Goal: Navigation & Orientation: Go to known website

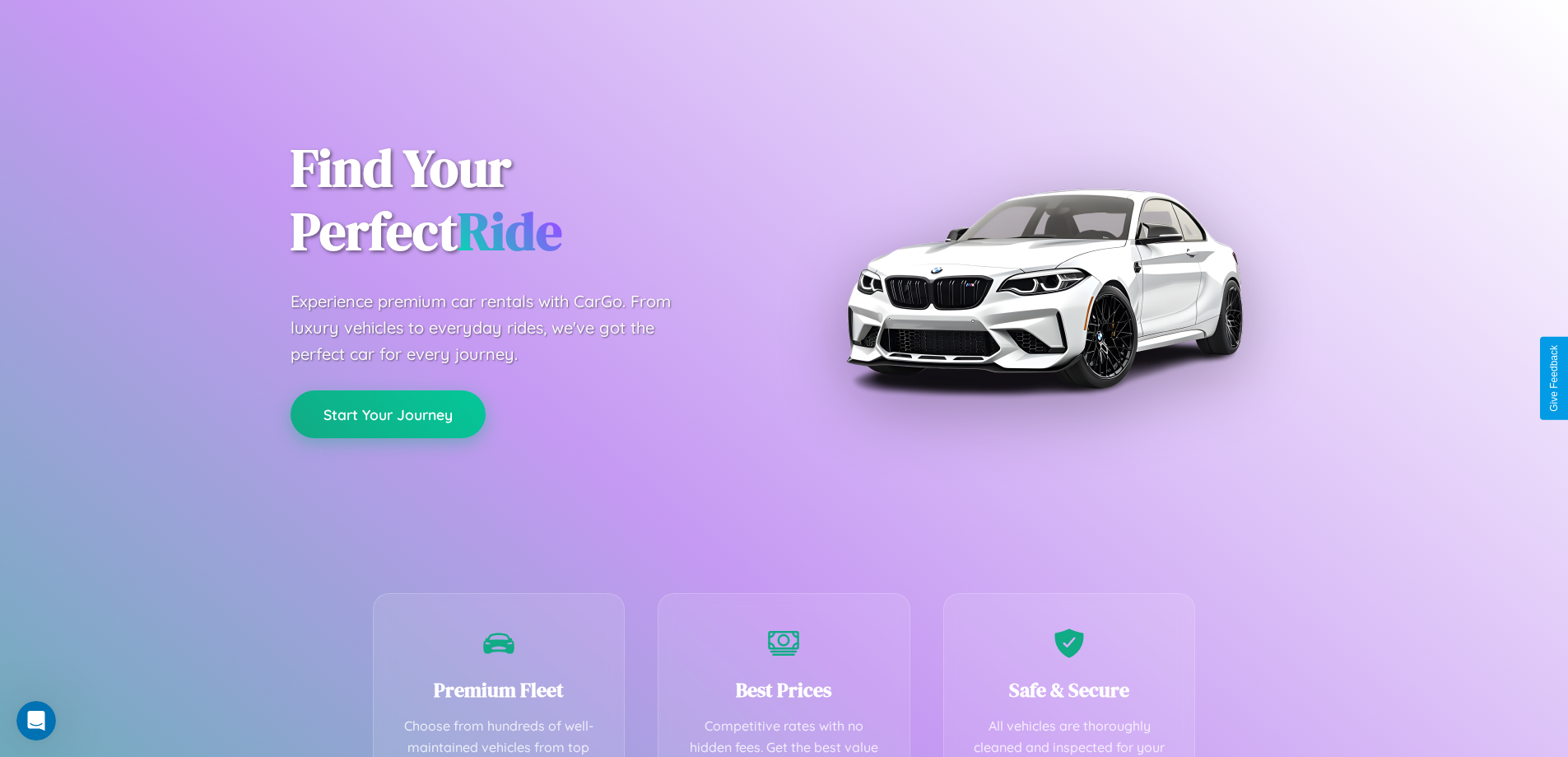
click at [387, 414] on button "Start Your Journey" at bounding box center [388, 414] width 195 height 47
click at [387, 414] on button "Start Your Journey" at bounding box center [388, 414] width 195 height 47
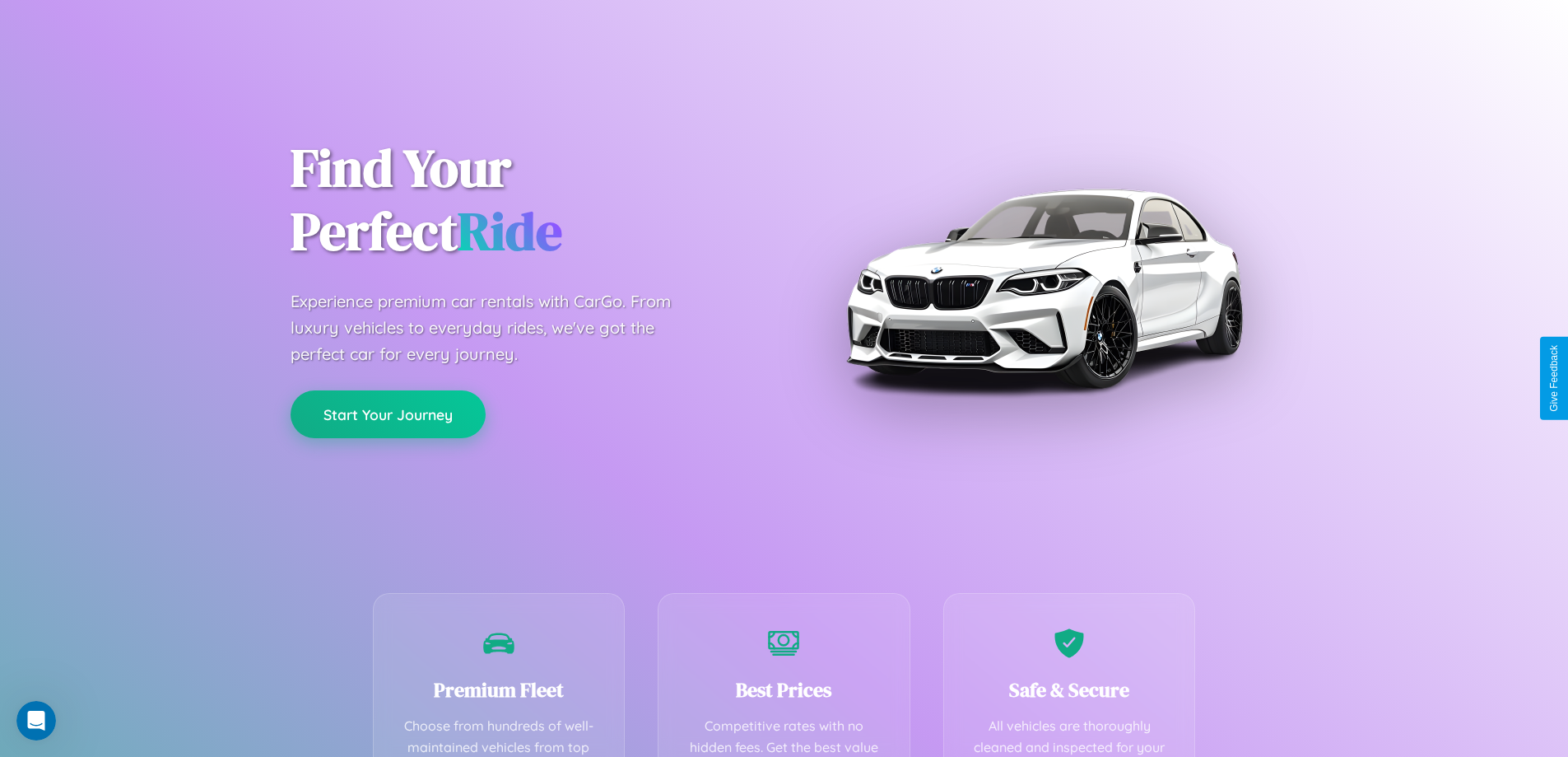
click at [387, 414] on button "Start Your Journey" at bounding box center [388, 414] width 195 height 47
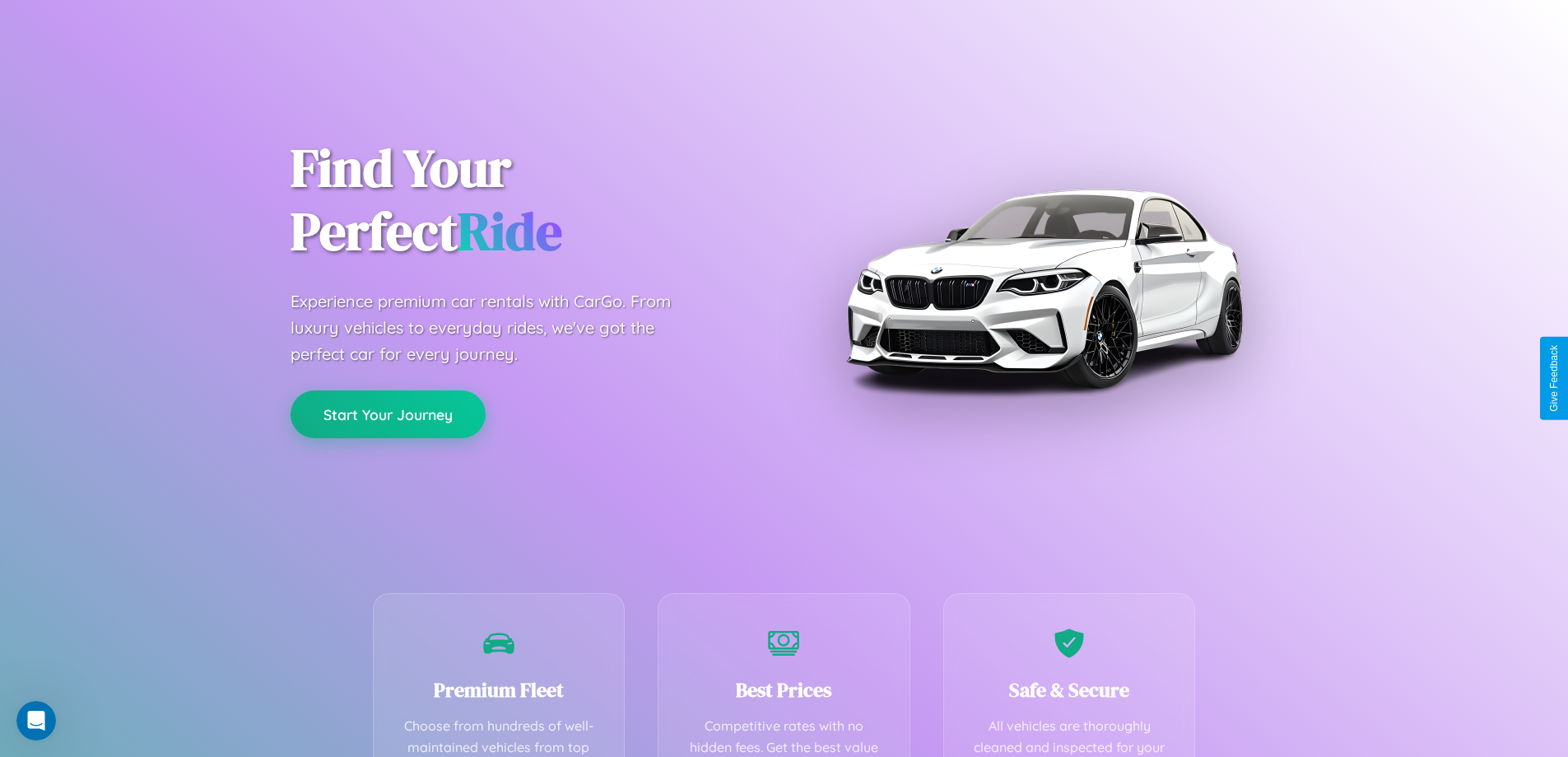
click at [387, 414] on button "Start Your Journey" at bounding box center [388, 414] width 195 height 47
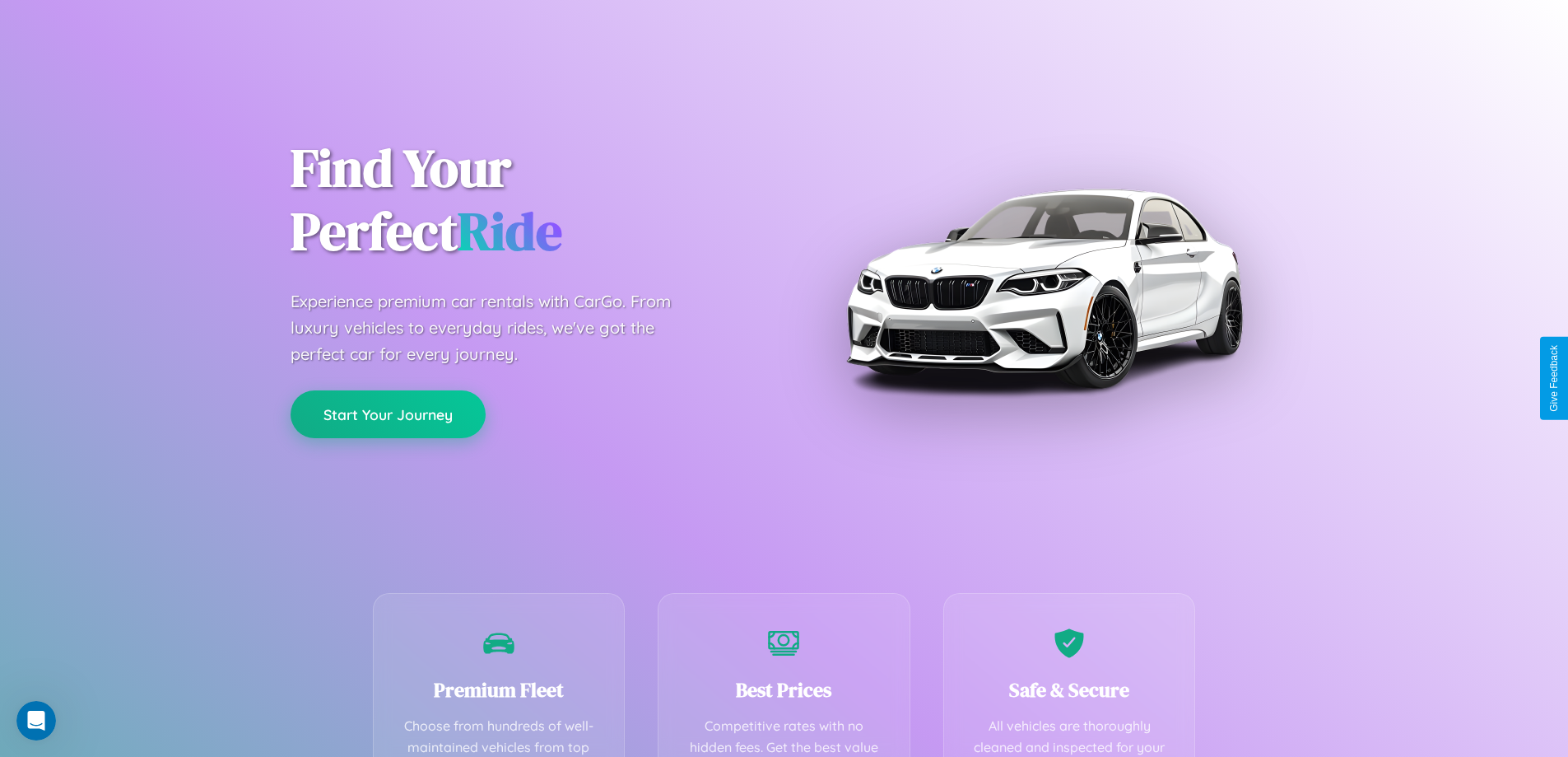
click at [387, 414] on button "Start Your Journey" at bounding box center [388, 414] width 195 height 47
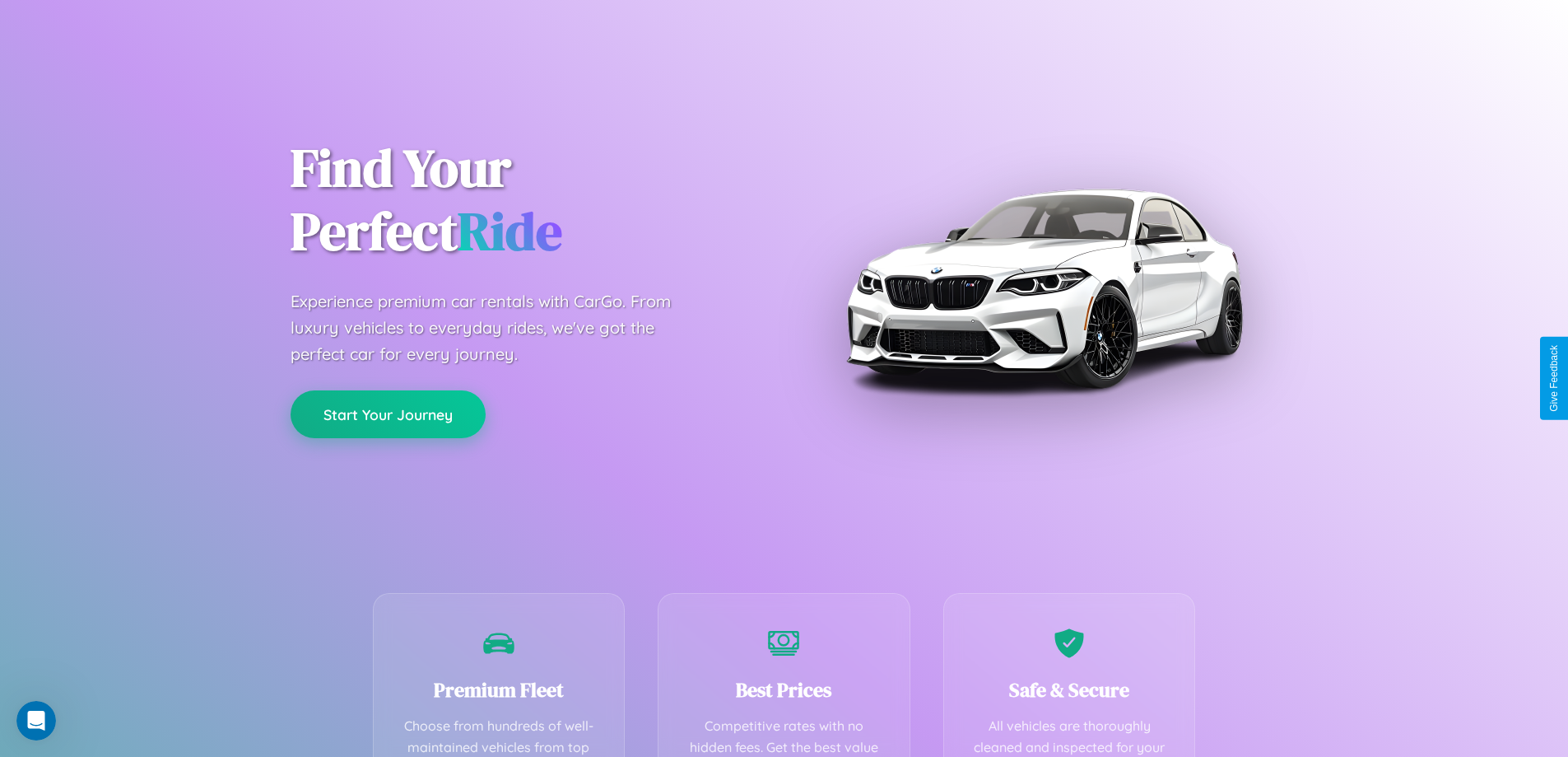
click at [387, 414] on button "Start Your Journey" at bounding box center [388, 414] width 195 height 47
